Goal: Transaction & Acquisition: Purchase product/service

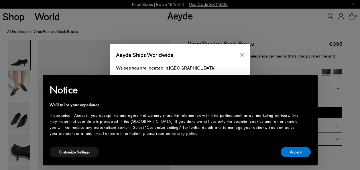
click at [294, 148] on button "Accept" at bounding box center [296, 152] width 30 height 11
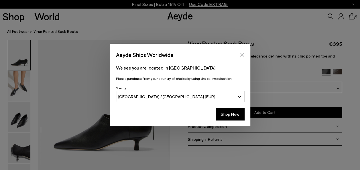
click at [243, 54] on icon "Close" at bounding box center [242, 54] width 5 height 5
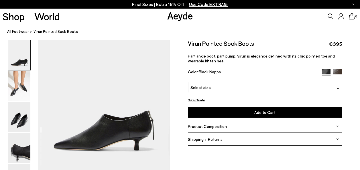
click at [337, 87] on img at bounding box center [338, 88] width 3 height 3
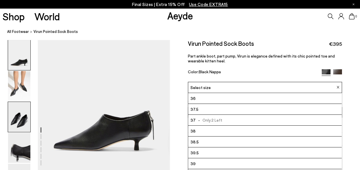
click at [19, 114] on img at bounding box center [19, 117] width 22 height 30
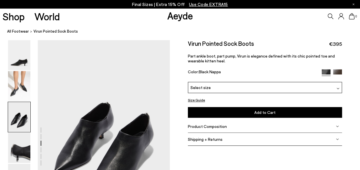
scroll to position [308, 0]
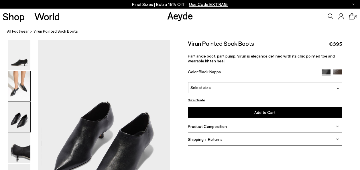
click at [18, 93] on img at bounding box center [19, 86] width 22 height 30
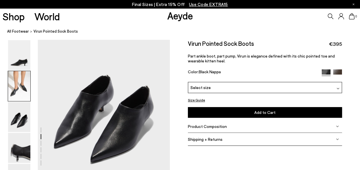
scroll to position [361, 0]
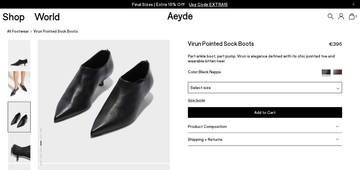
click at [337, 70] on img at bounding box center [337, 73] width 9 height 9
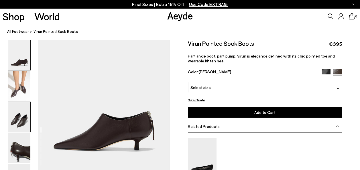
click at [23, 124] on img at bounding box center [19, 117] width 22 height 30
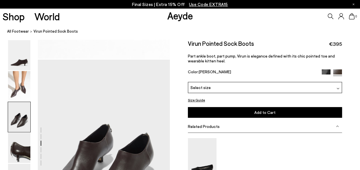
scroll to position [308, 0]
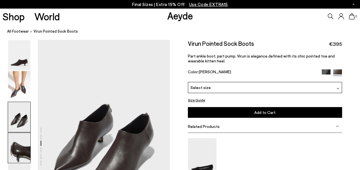
click at [19, 147] on img at bounding box center [19, 148] width 22 height 30
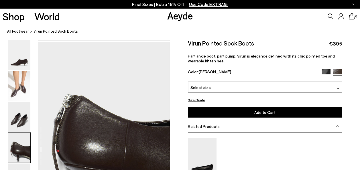
scroll to position [485, 0]
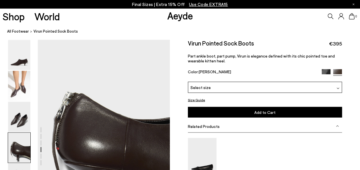
click at [340, 88] on div "Select size" at bounding box center [265, 87] width 154 height 11
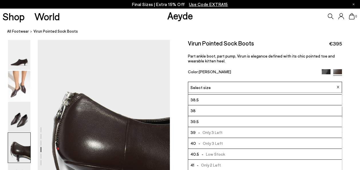
scroll to position [32, 0]
